Goal: Information Seeking & Learning: Learn about a topic

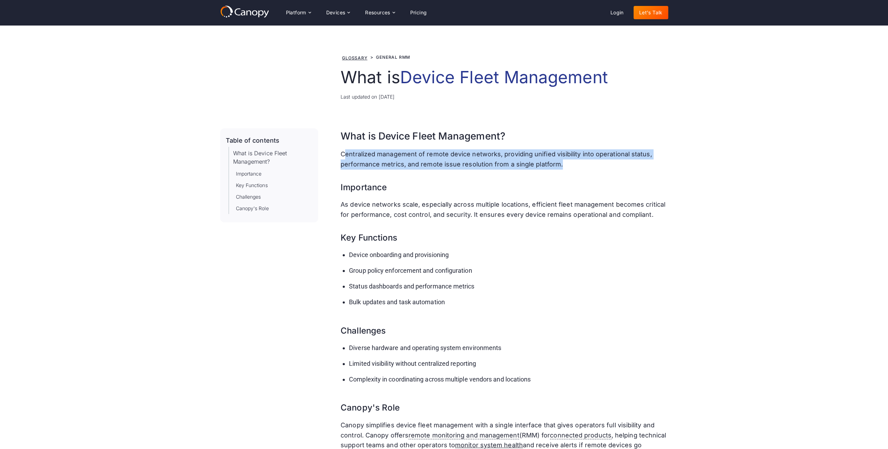
drag, startPoint x: 353, startPoint y: 155, endPoint x: 591, endPoint y: 162, distance: 238.0
click at [591, 162] on p "Centralized management of remote device networks, providing unified visibility …" at bounding box center [503, 159] width 327 height 20
click at [574, 166] on p "Centralized management of remote device networks, providing unified visibility …" at bounding box center [503, 159] width 327 height 20
drag, startPoint x: 531, startPoint y: 162, endPoint x: 339, endPoint y: 154, distance: 192.3
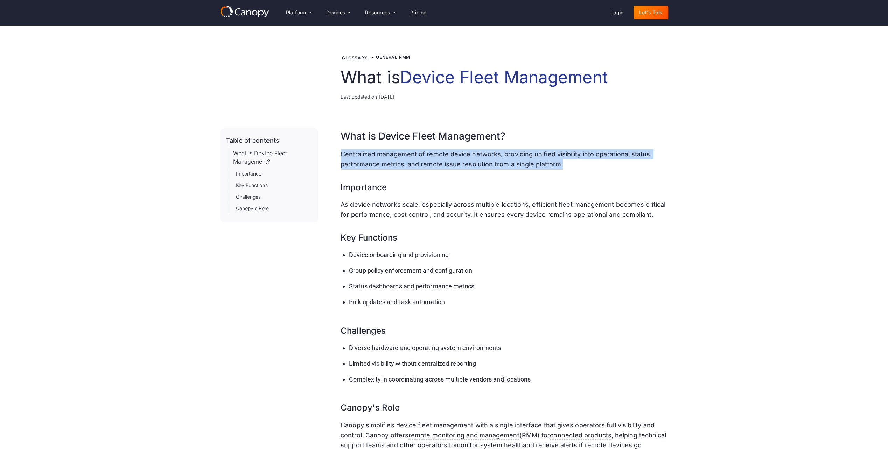
click at [339, 154] on div "Table of contents What is Device Fleet Management? Importance Key Functions Cha…" at bounding box center [444, 304] width 448 height 353
click at [339, 153] on div "Table of contents What is Device Fleet Management? Importance Key Functions Cha…" at bounding box center [444, 304] width 448 height 353
click at [539, 148] on div "What is Device Fleet Management? Centralized management of remote device networ…" at bounding box center [503, 304] width 327 height 353
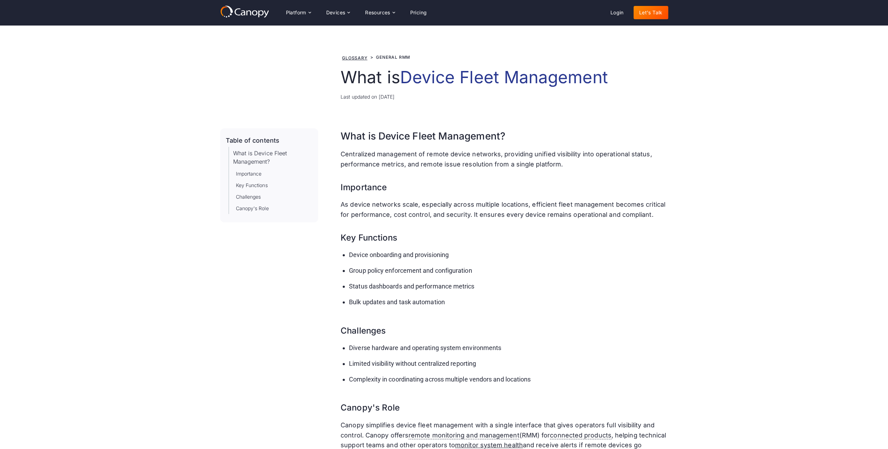
click at [545, 156] on p "Centralized management of remote device networks, providing unified visibility …" at bounding box center [503, 159] width 327 height 20
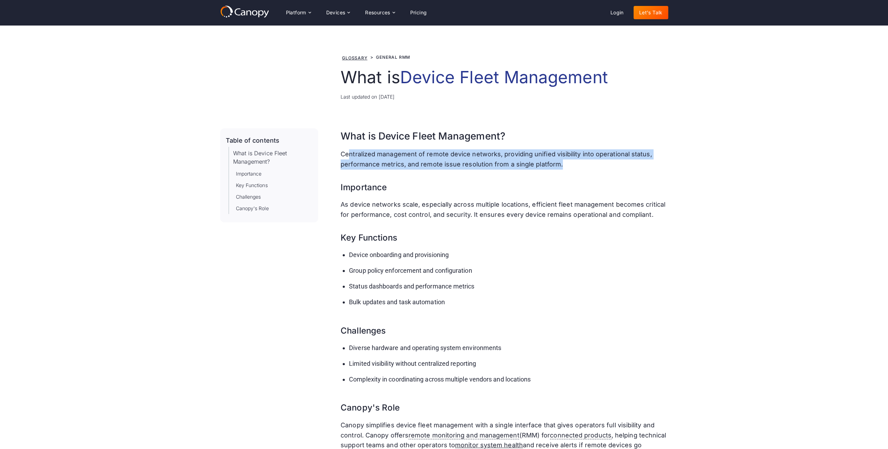
drag, startPoint x: 577, startPoint y: 163, endPoint x: 350, endPoint y: 147, distance: 228.3
click at [350, 147] on div "What is Device Fleet Management? Centralized management of remote device networ…" at bounding box center [503, 304] width 327 height 353
drag, startPoint x: 350, startPoint y: 147, endPoint x: 381, endPoint y: 149, distance: 31.2
click at [381, 149] on div "What is Device Fleet Management? Centralized management of remote device networ…" at bounding box center [503, 304] width 327 height 353
click at [381, 150] on p "Centralized management of remote device networks, providing unified visibility …" at bounding box center [503, 159] width 327 height 20
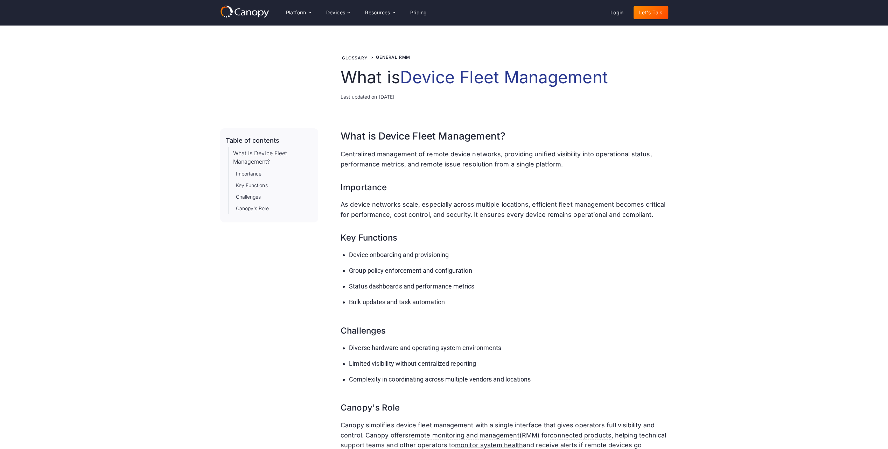
click at [381, 151] on p "Centralized management of remote device networks, providing unified visibility …" at bounding box center [503, 159] width 327 height 20
